Goal: Task Accomplishment & Management: Complete application form

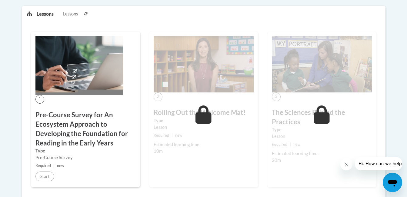
scroll to position [170, 0]
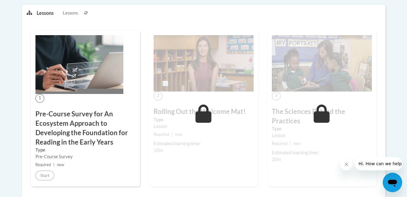
click at [46, 16] on p "Lessons" at bounding box center [45, 13] width 17 height 7
click at [30, 14] on icon at bounding box center [29, 12] width 5 height 5
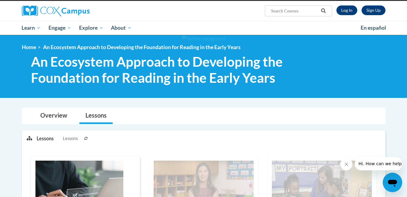
scroll to position [56, 0]
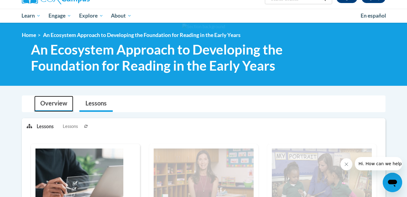
click at [60, 104] on link "Overview" at bounding box center [53, 104] width 39 height 16
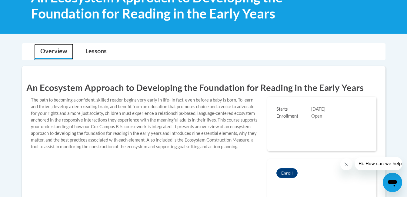
scroll to position [105, 0]
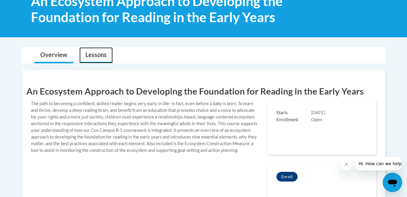
click at [96, 55] on link "Lessons" at bounding box center [95, 55] width 33 height 16
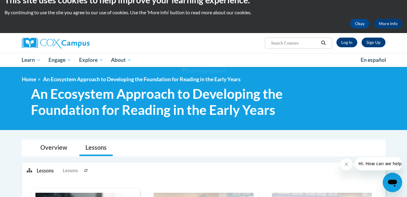
scroll to position [24, 0]
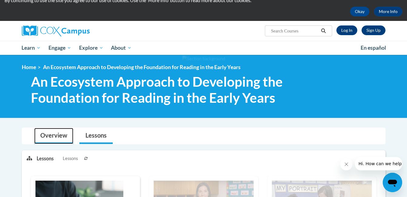
click at [44, 142] on link "Overview" at bounding box center [53, 136] width 39 height 16
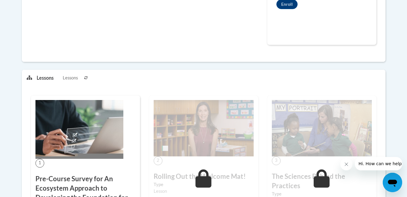
scroll to position [279, 0]
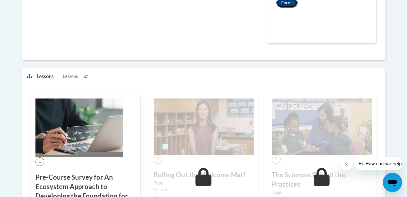
click at [286, 2] on button "Enroll" at bounding box center [287, 3] width 21 height 10
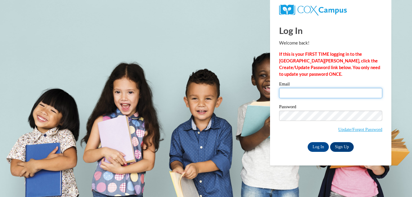
click at [294, 94] on input "Email" at bounding box center [330, 93] width 103 height 10
type input "lakbrown@glcsd.org"
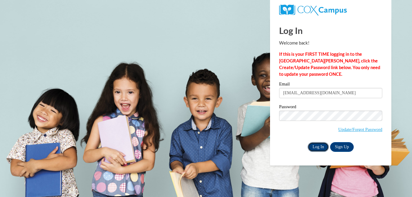
click at [319, 146] on input "Log In" at bounding box center [318, 147] width 21 height 10
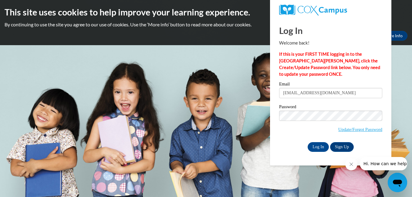
click at [286, 149] on div "Log In Sign Up" at bounding box center [330, 147] width 103 height 10
click at [317, 147] on input "Log In" at bounding box center [318, 147] width 21 height 10
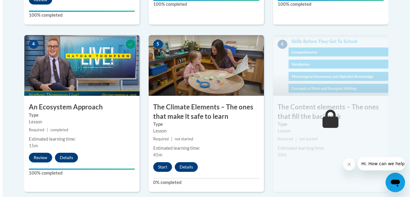
scroll to position [356, 0]
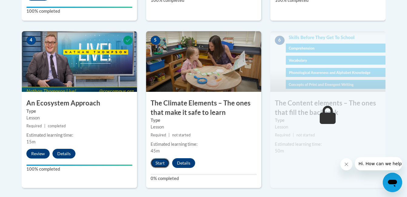
click at [161, 161] on button "Start" at bounding box center [160, 163] width 19 height 10
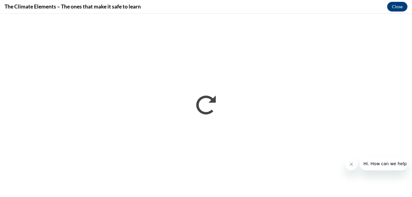
scroll to position [0, 0]
